Goal: Navigation & Orientation: Find specific page/section

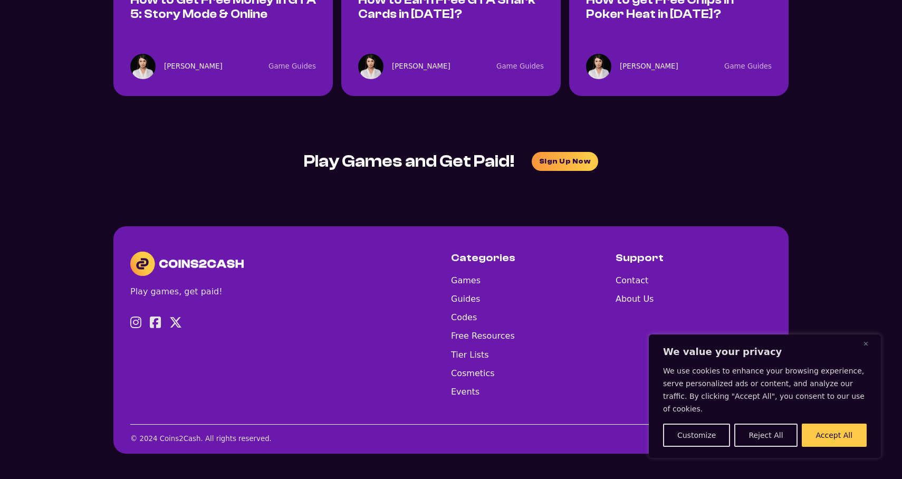
scroll to position [5823, 0]
click at [451, 310] on link "Codes" at bounding box center [483, 317] width 64 height 14
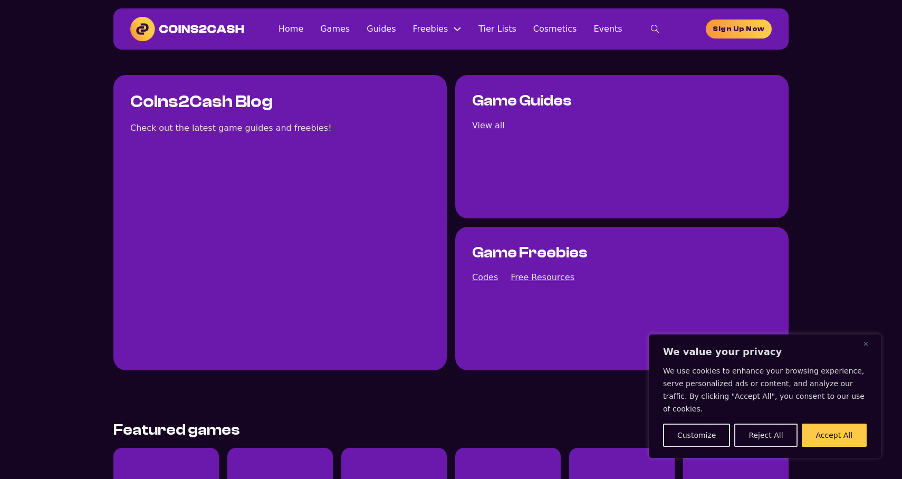
scroll to position [2667, 0]
